Goal: Information Seeking & Learning: Understand process/instructions

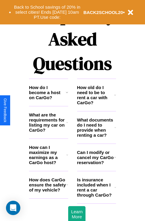
scroll to position [723, 0]
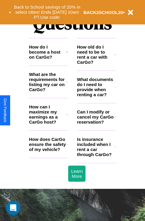
click at [48, 60] on h3 "How do I become a host on CarGo?" at bounding box center [47, 51] width 37 height 15
click at [67, 54] on icon at bounding box center [67, 52] width 2 height 5
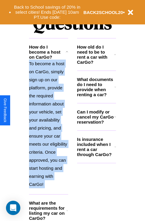
click at [67, 54] on icon at bounding box center [67, 52] width 2 height 5
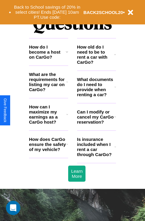
click at [48, 60] on h3 "How do I become a host on CarGo?" at bounding box center [47, 51] width 37 height 15
click at [96, 64] on h3 "How old do I need to be to rent a car with CarGo?" at bounding box center [95, 54] width 37 height 20
click at [48, 60] on h3 "How do I become a host on CarGo?" at bounding box center [47, 51] width 37 height 15
click at [115, 149] on icon at bounding box center [114, 147] width 1 height 5
